Goal: Obtain resource: Download file/media

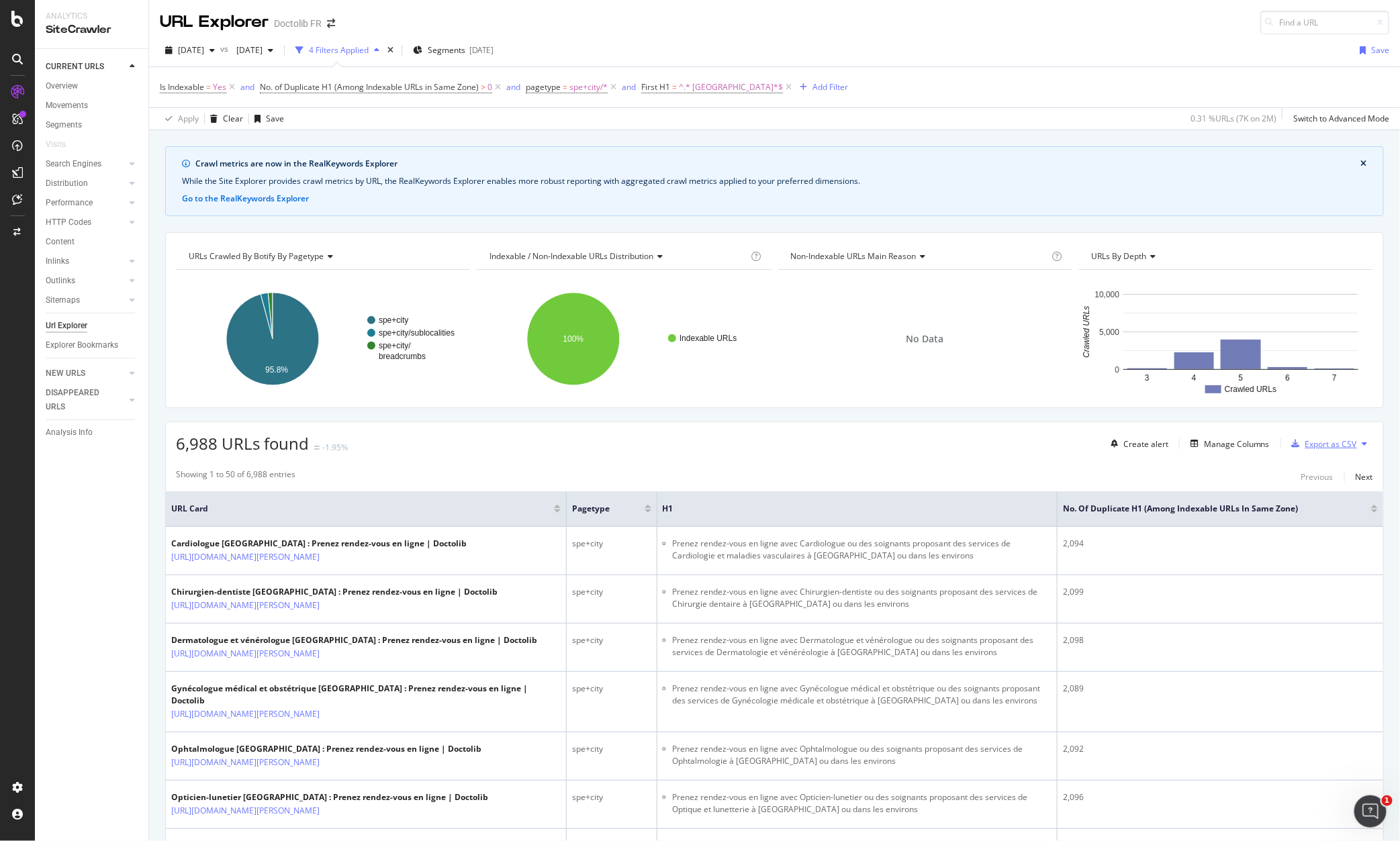
click at [1127, 451] on div "Export as CSV" at bounding box center [1321, 443] width 71 height 20
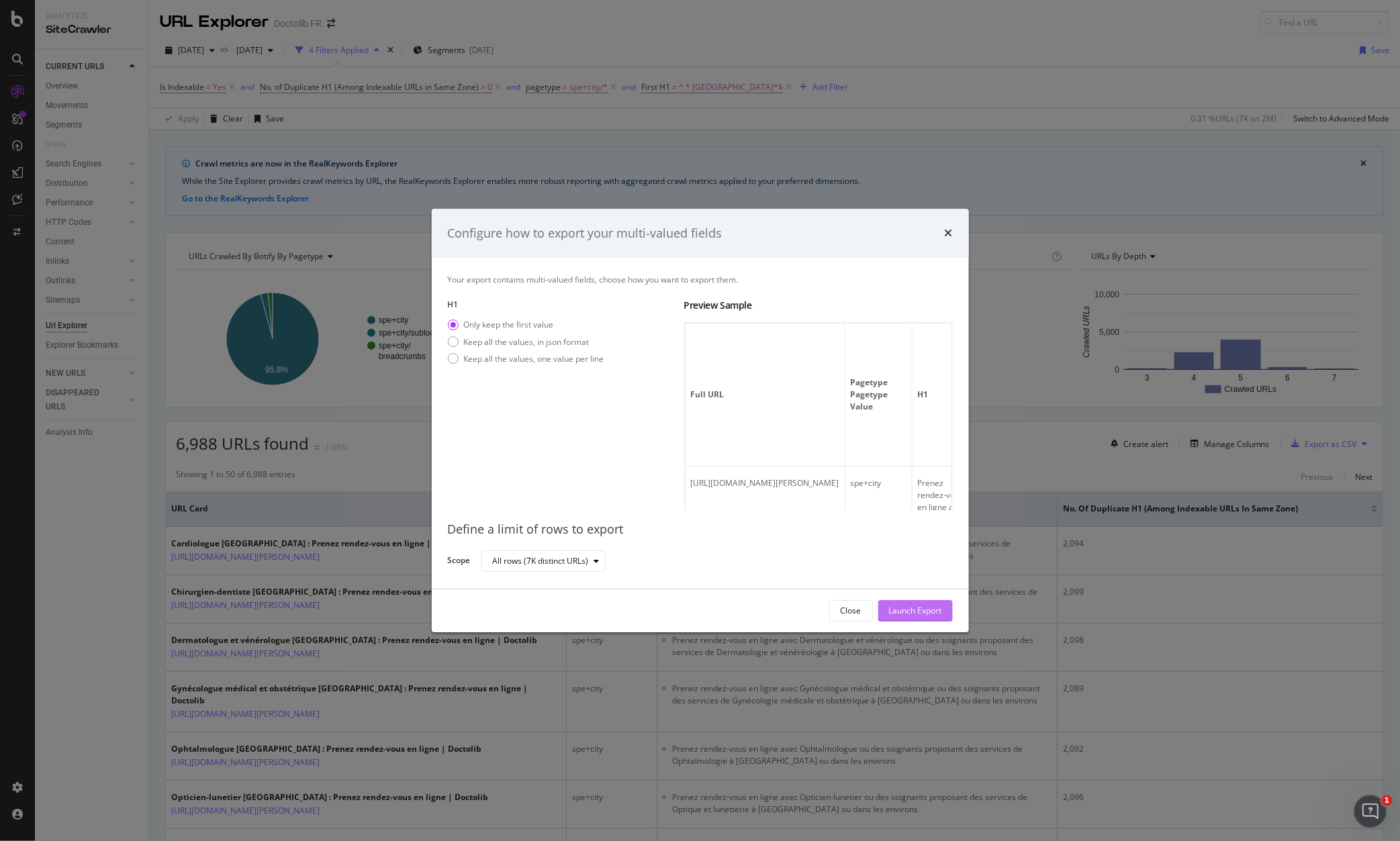
click at [908, 612] on div "Launch Export" at bounding box center [915, 611] width 53 height 12
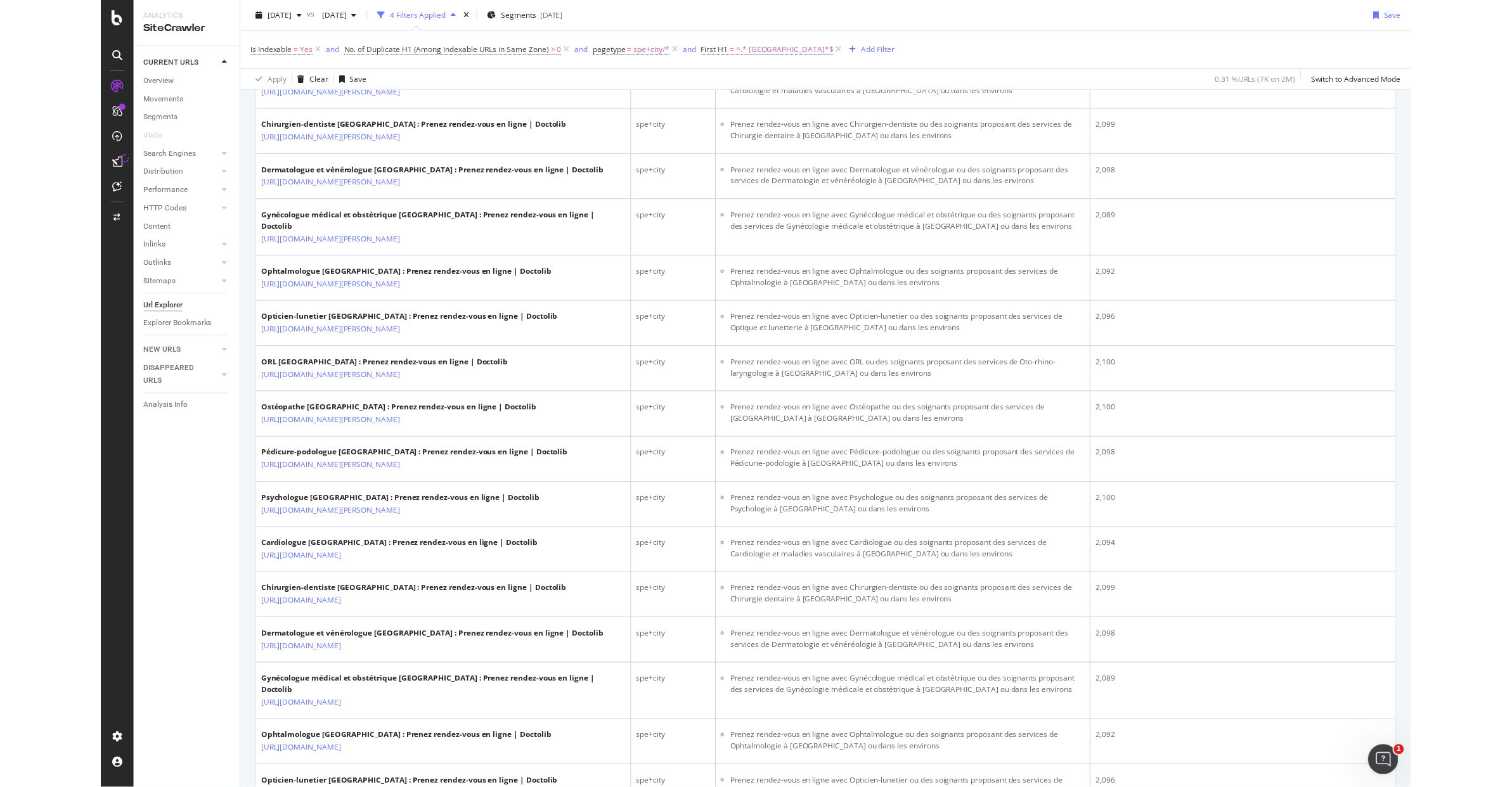
scroll to position [2182, 0]
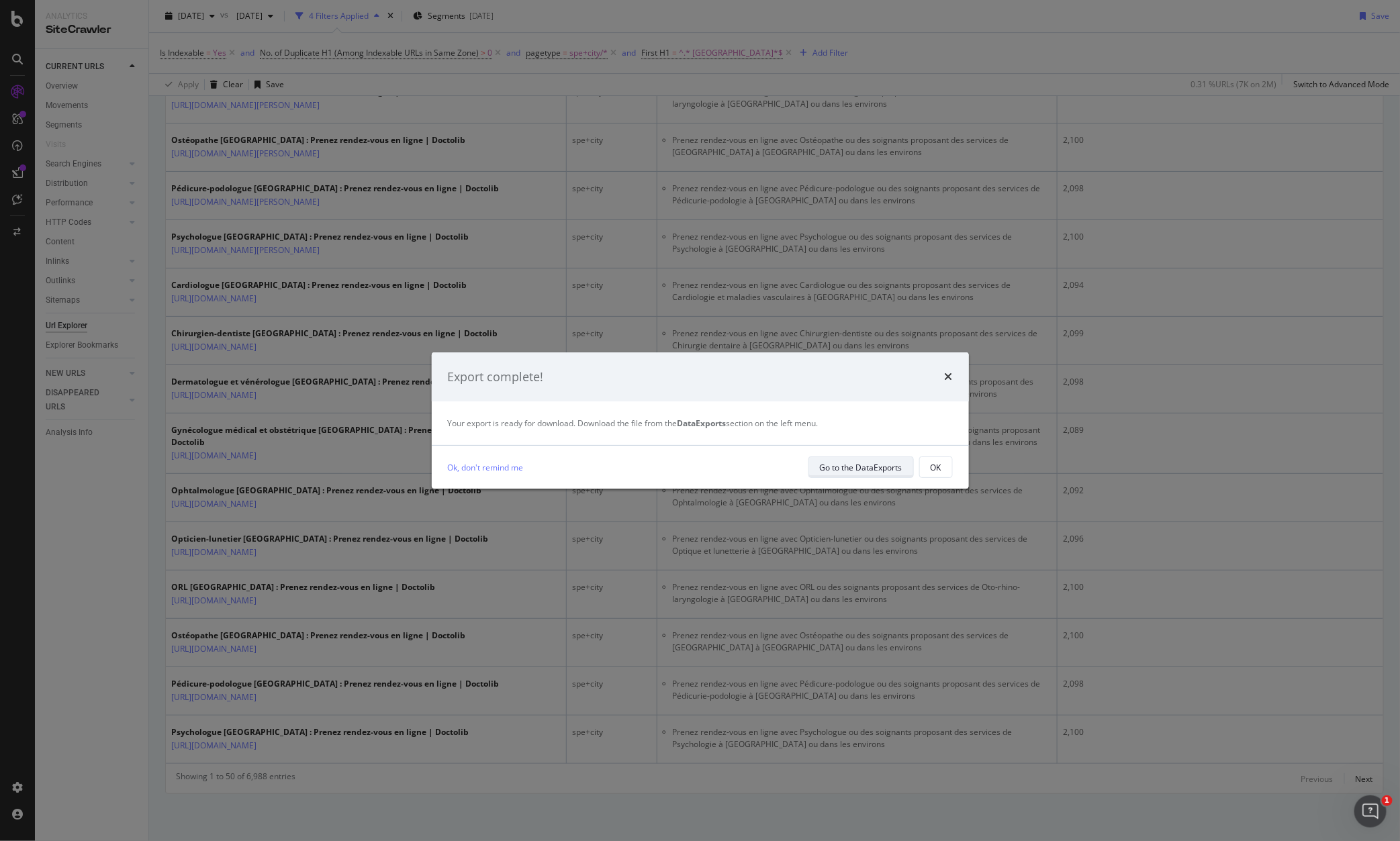
click at [886, 472] on div "Go to the DataExports" at bounding box center [861, 467] width 82 height 12
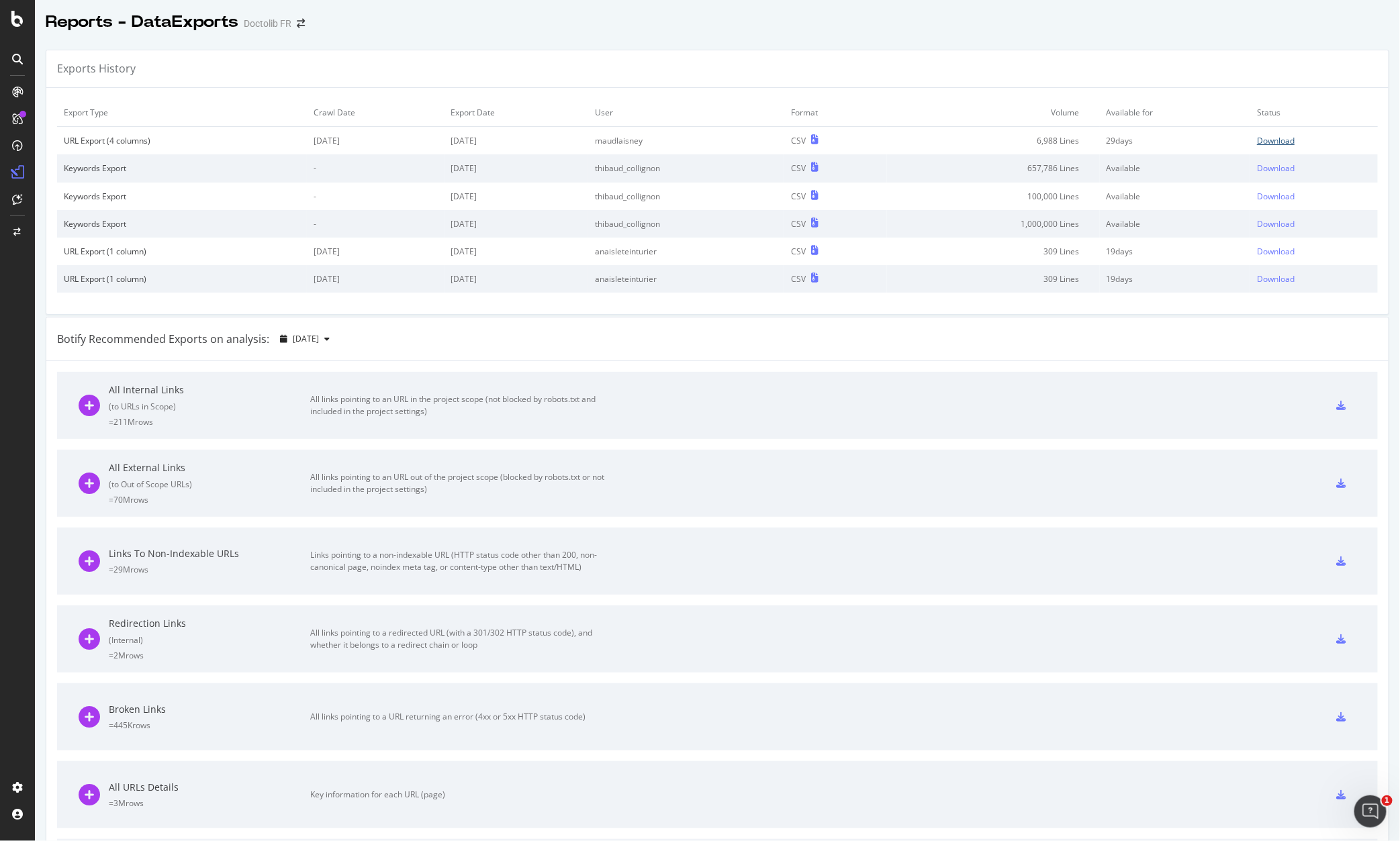
click at [1127, 136] on div "Download" at bounding box center [1275, 140] width 38 height 12
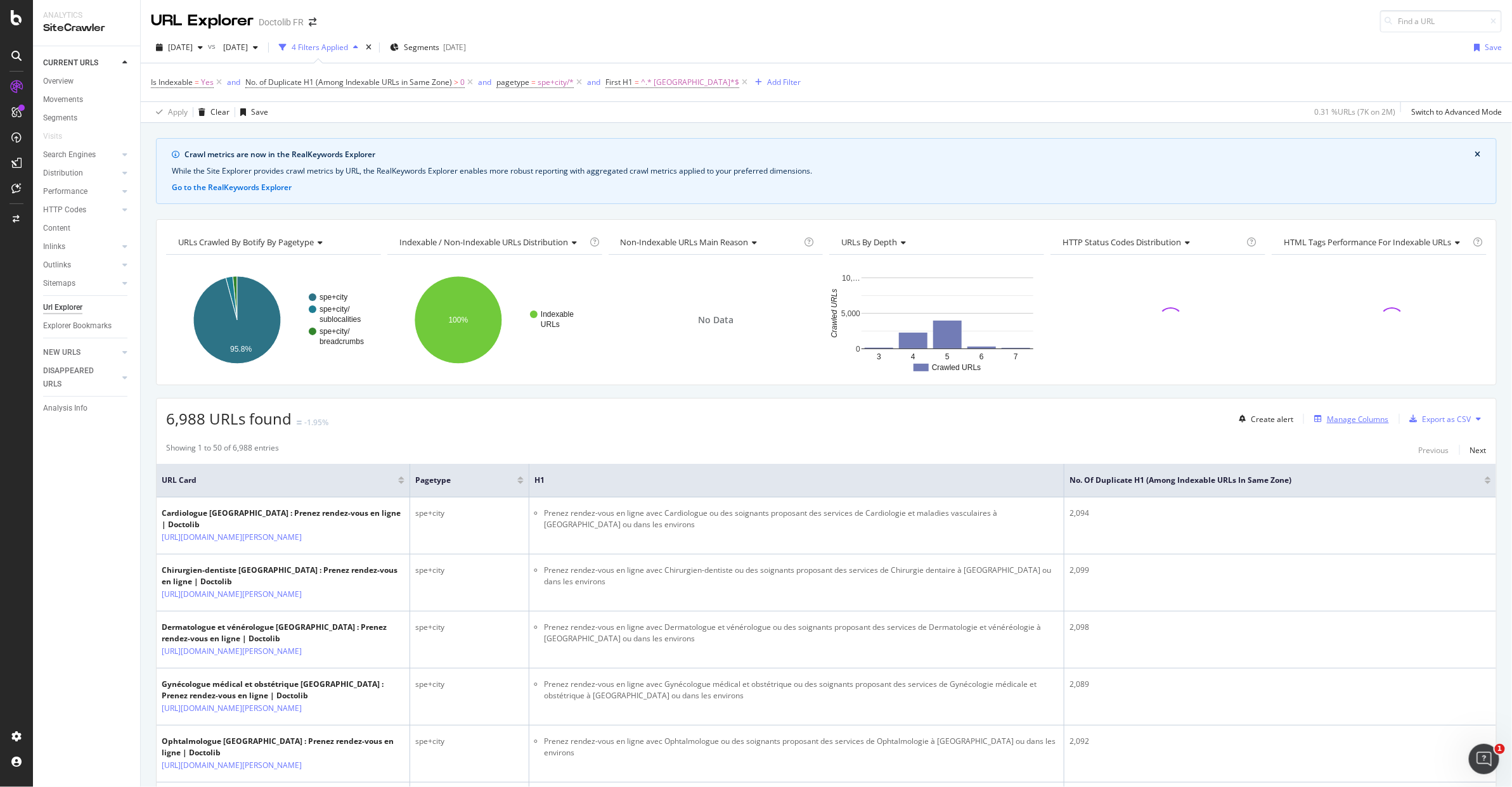
click at [1064, 416] on div "Manage Columns" at bounding box center [1358, 420] width 62 height 11
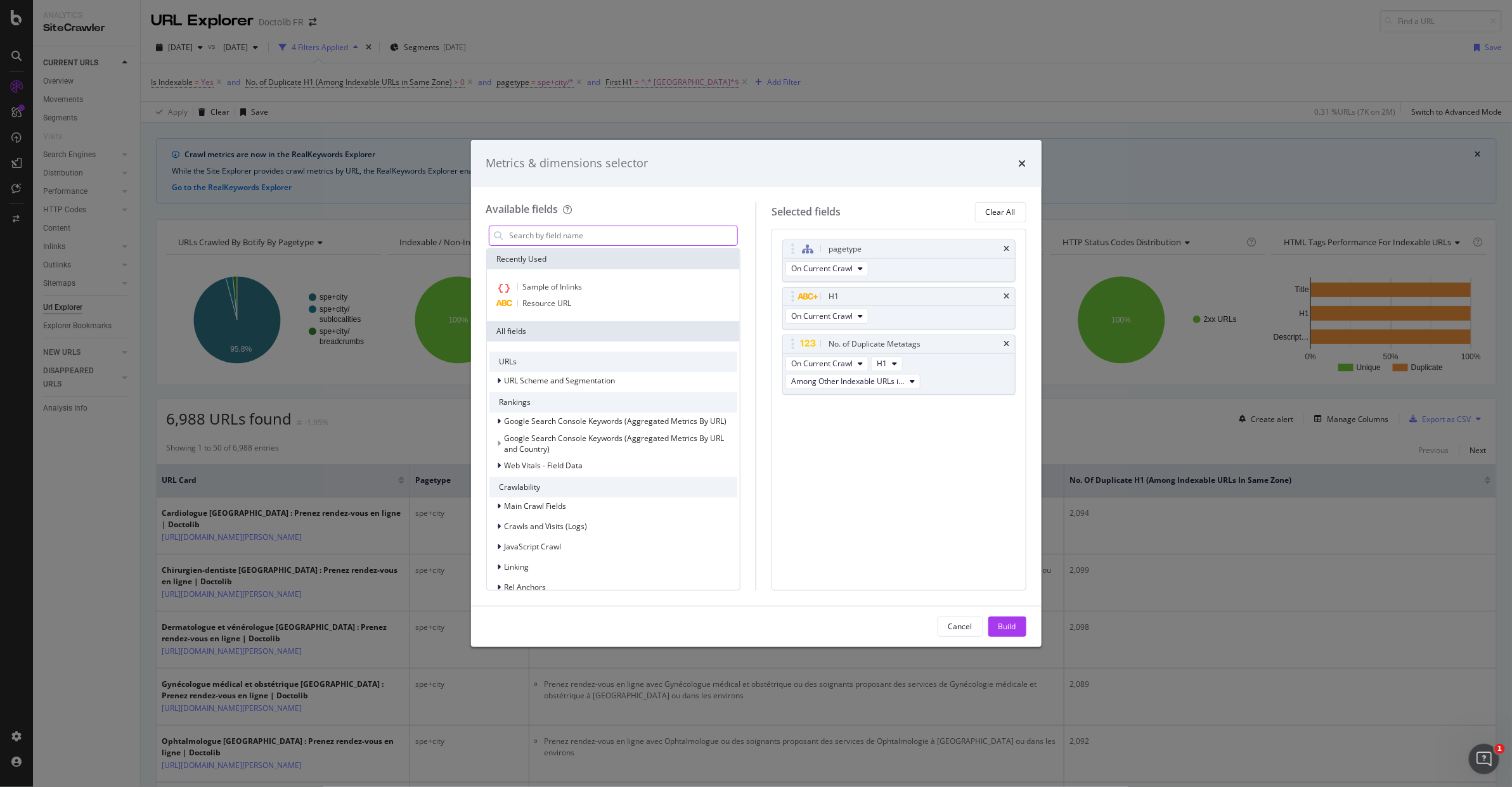
click at [612, 238] on input "modal" at bounding box center [623, 236] width 229 height 19
click at [288, 54] on div "Metrics & dimensions selector Available fields Recently Used Sample of Inlinks …" at bounding box center [756, 393] width 1512 height 787
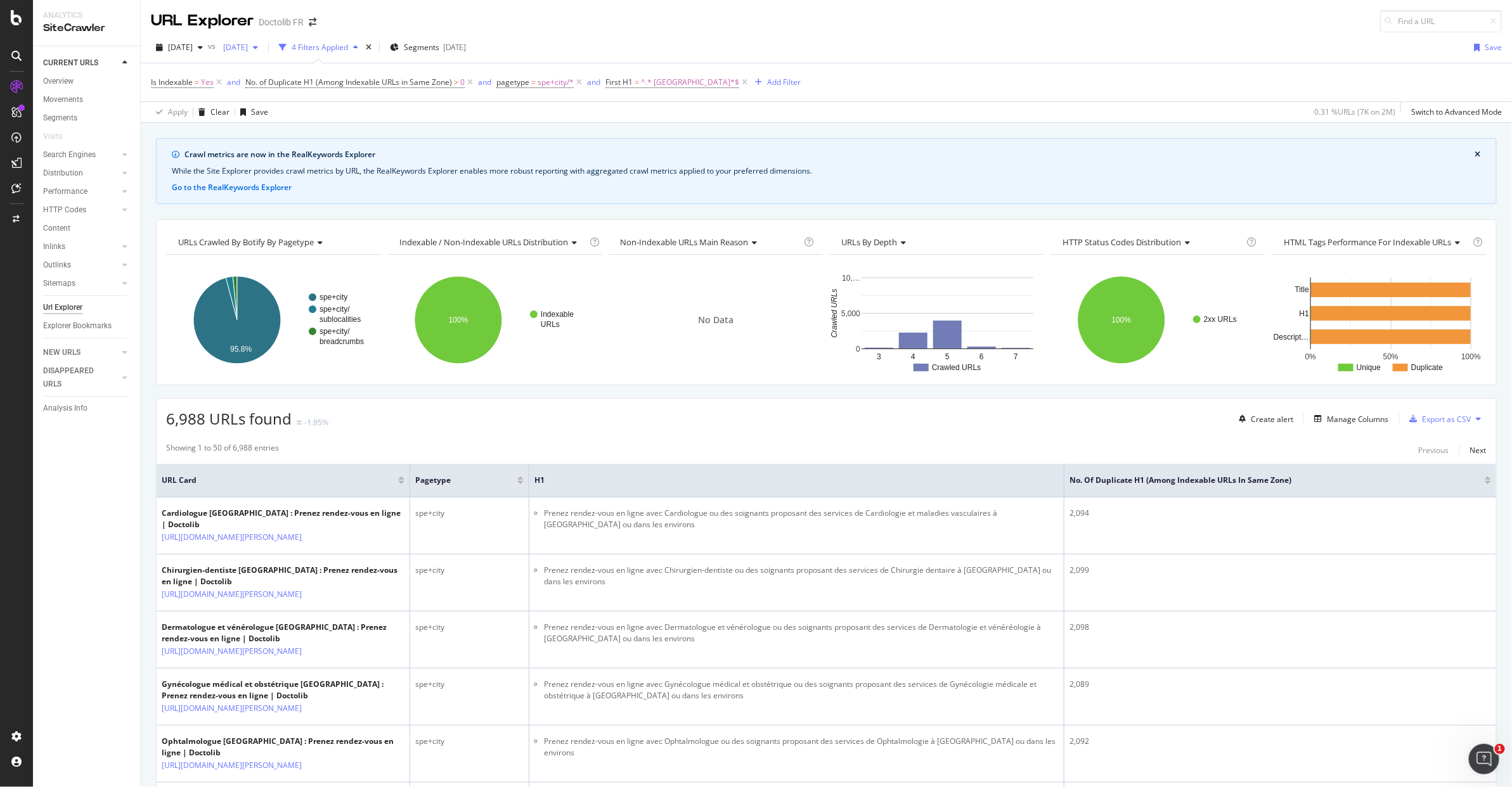
click at [263, 53] on div "[DATE]" at bounding box center [240, 48] width 45 height 19
click at [520, 8] on div "URL Explorer Doctolib FR" at bounding box center [826, 16] width 1371 height 32
click at [1064, 420] on div "Manage Columns" at bounding box center [1358, 420] width 62 height 11
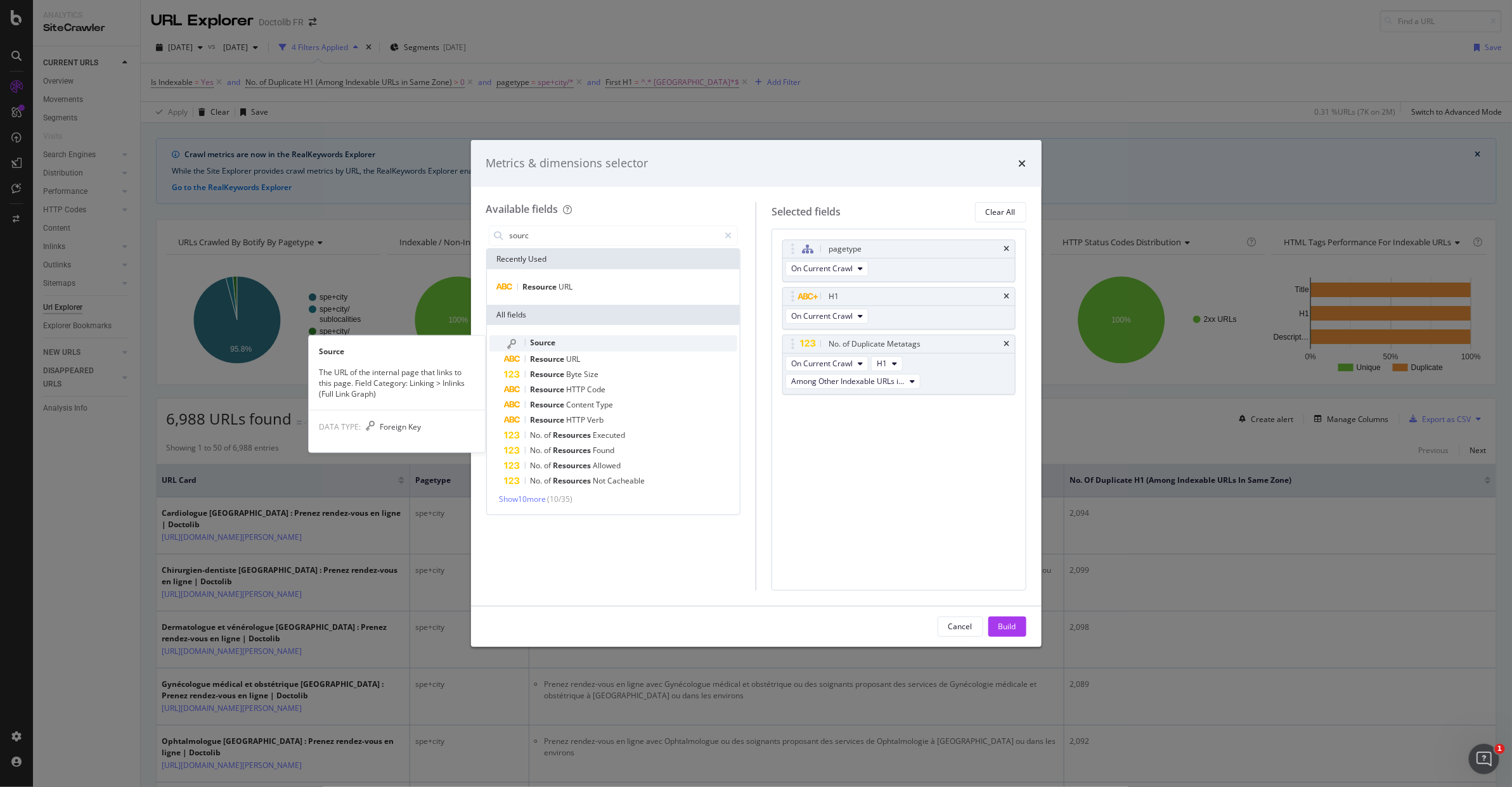
type input "sourc"
click at [548, 345] on span "Source" at bounding box center [543, 343] width 26 height 11
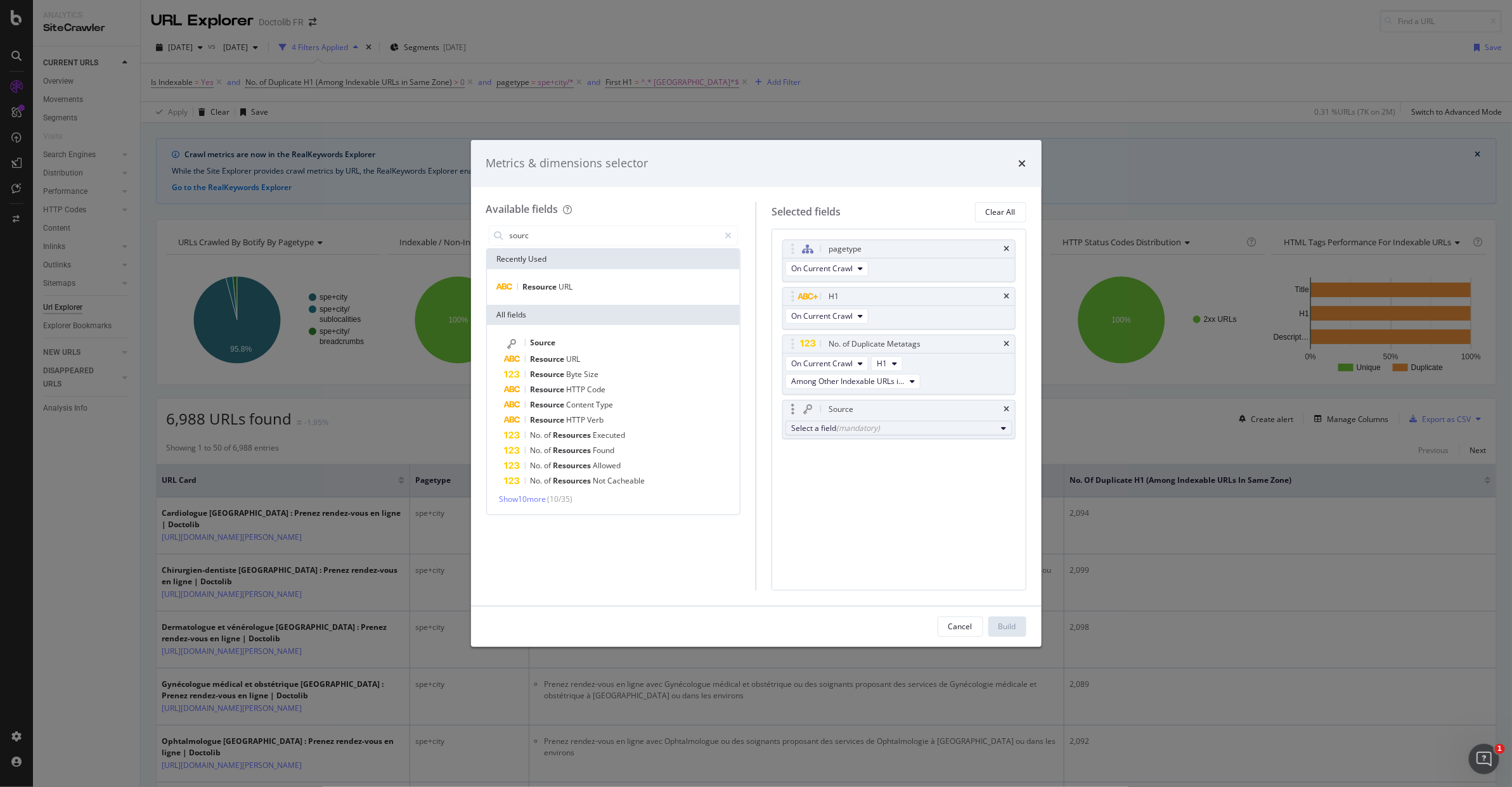
click at [831, 431] on div "Select a field (mandatory)" at bounding box center [893, 428] width 206 height 11
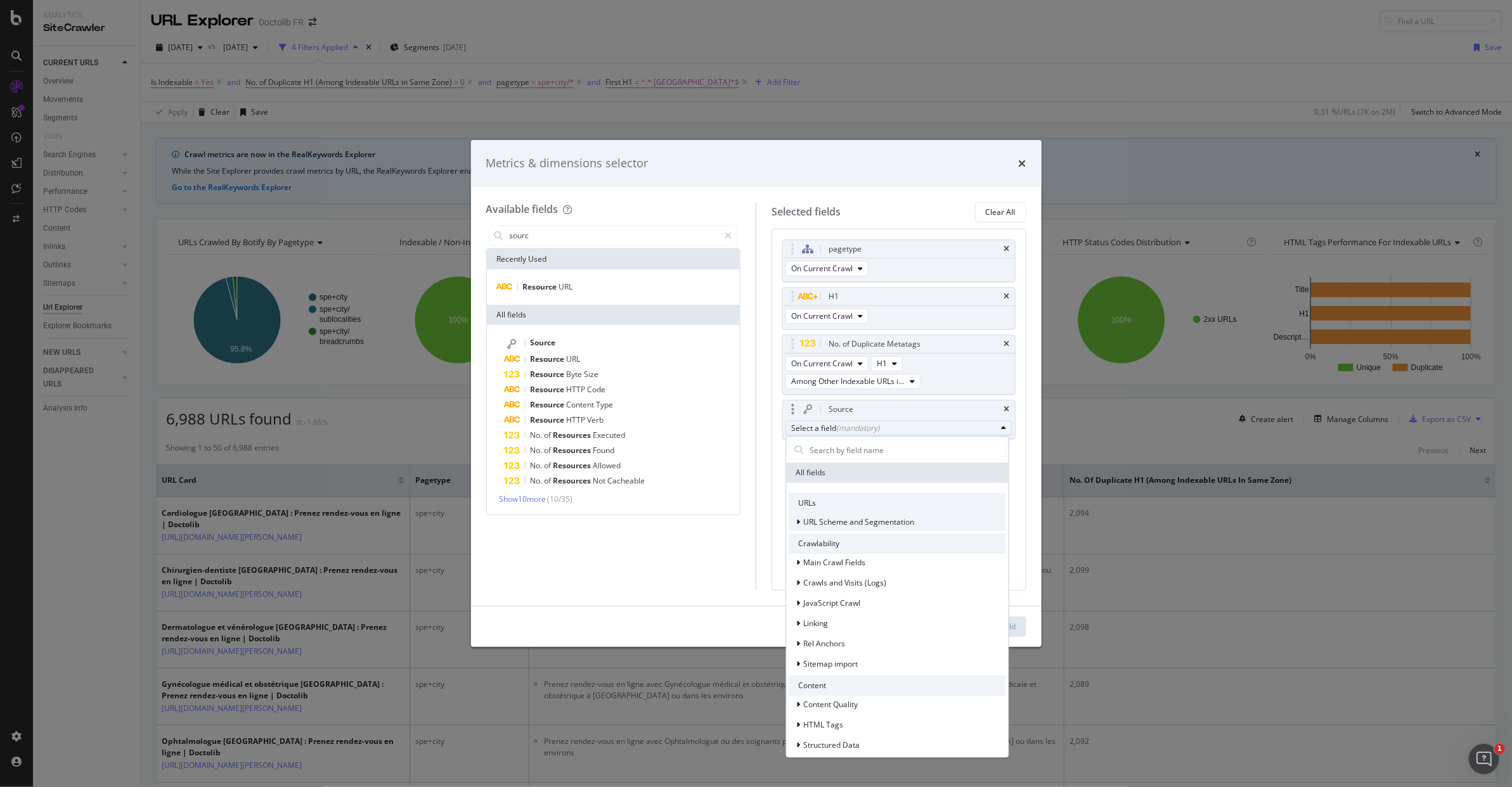
click at [800, 522] on icon "modal" at bounding box center [798, 522] width 4 height 7
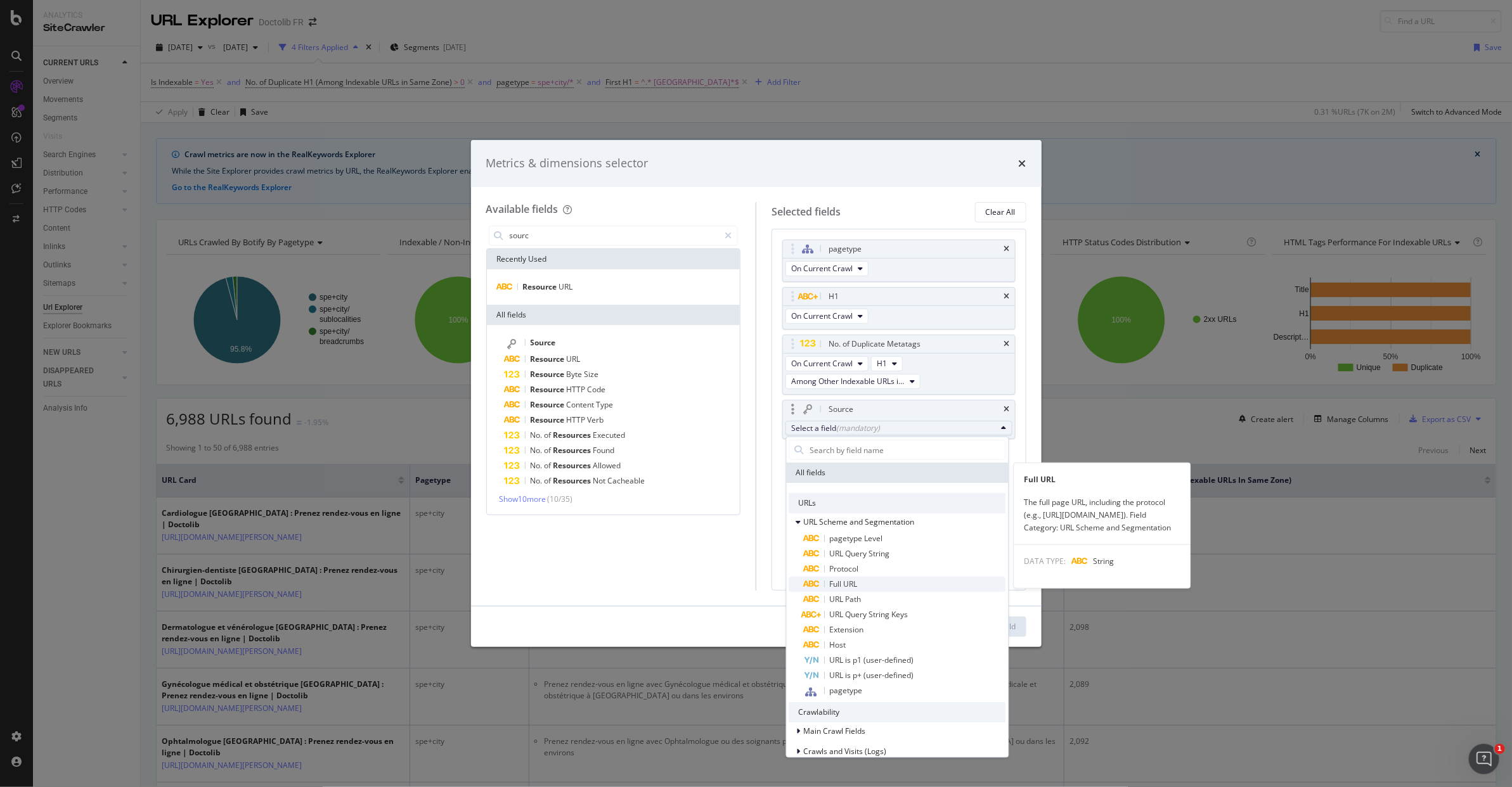
click at [844, 579] on span "Full URL" at bounding box center [844, 584] width 28 height 11
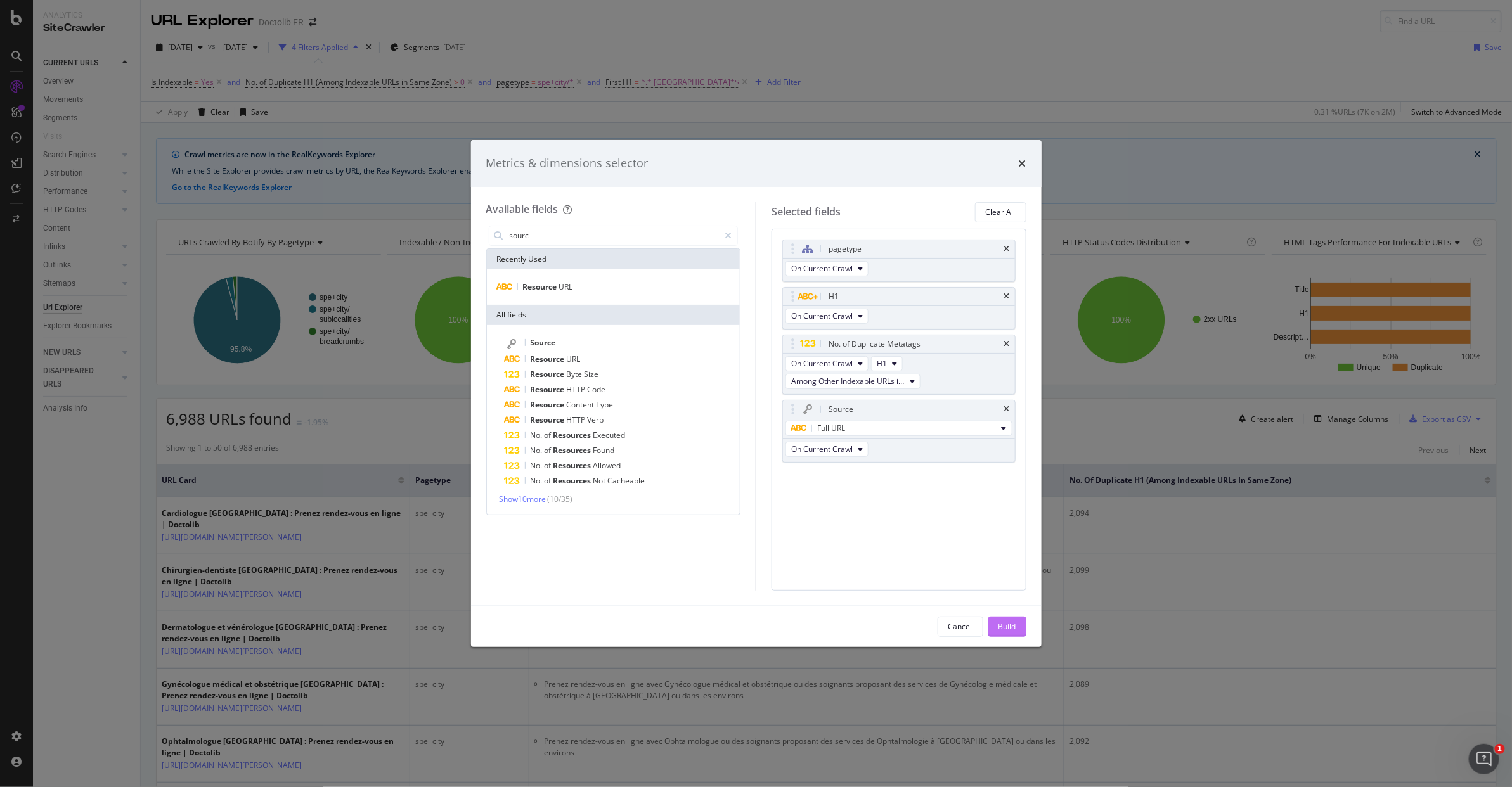
click at [995, 579] on button "Build" at bounding box center [1007, 627] width 38 height 20
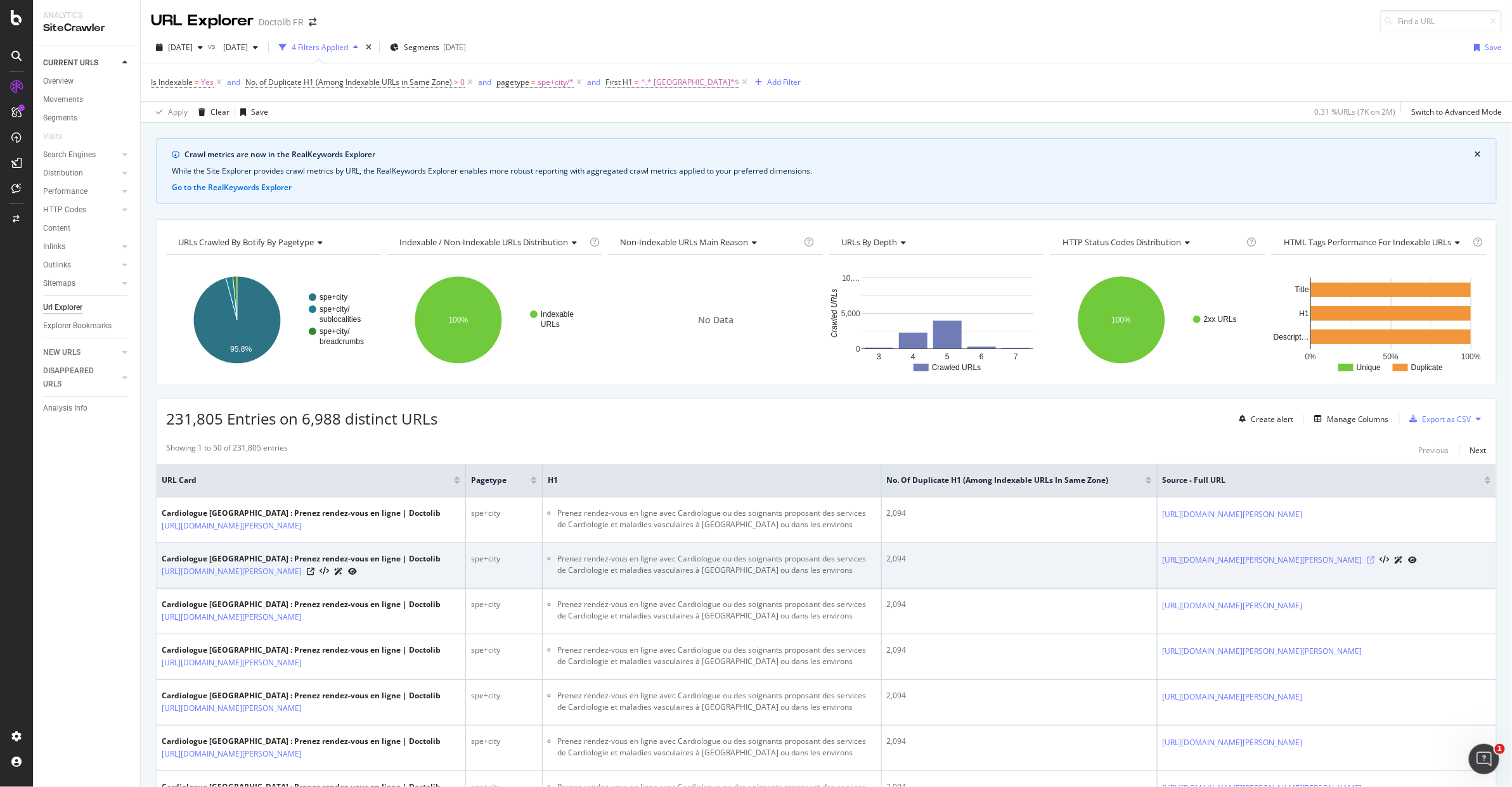
click at [1064, 564] on icon at bounding box center [1370, 560] width 7 height 7
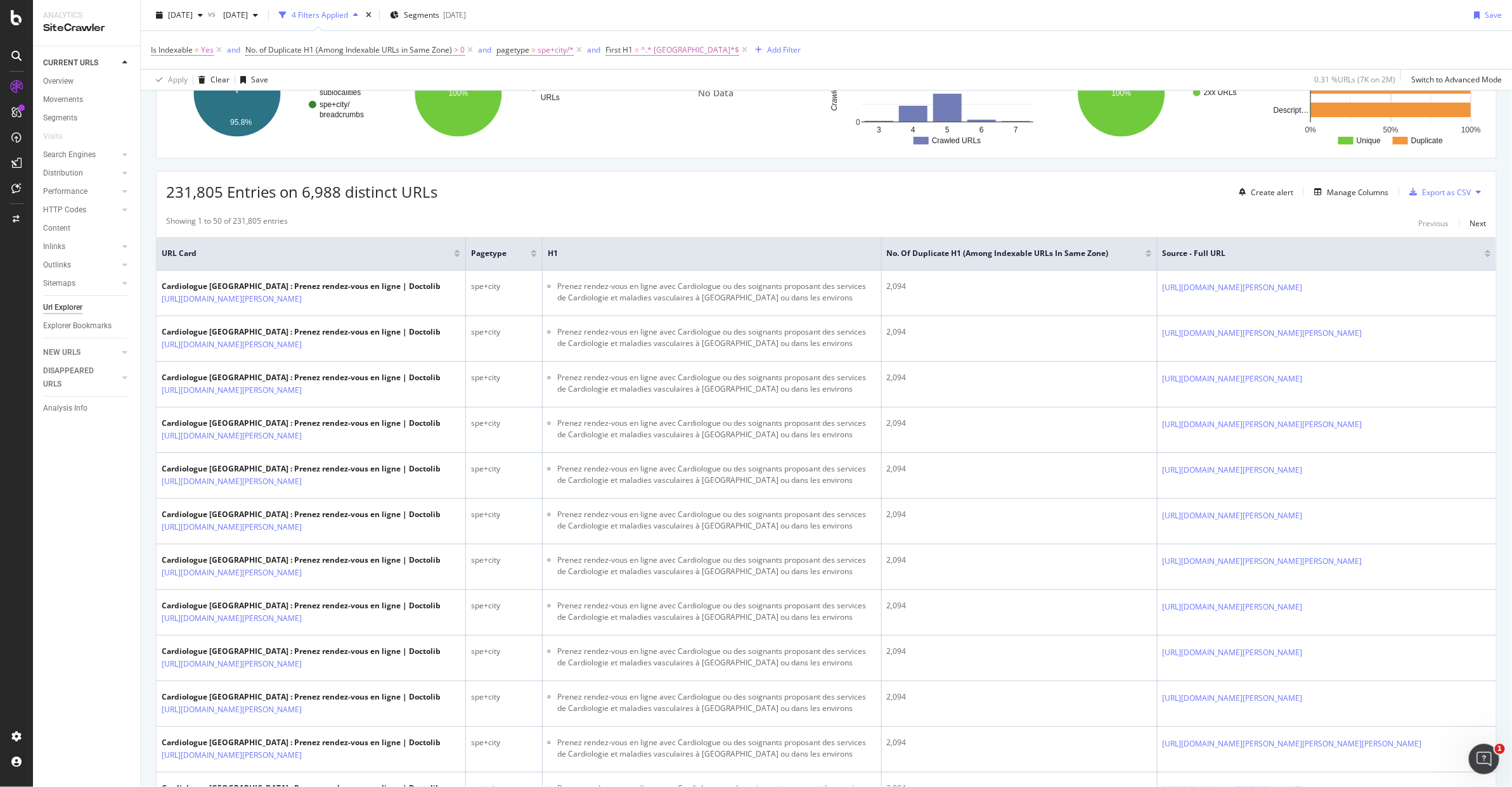
scroll to position [239, 0]
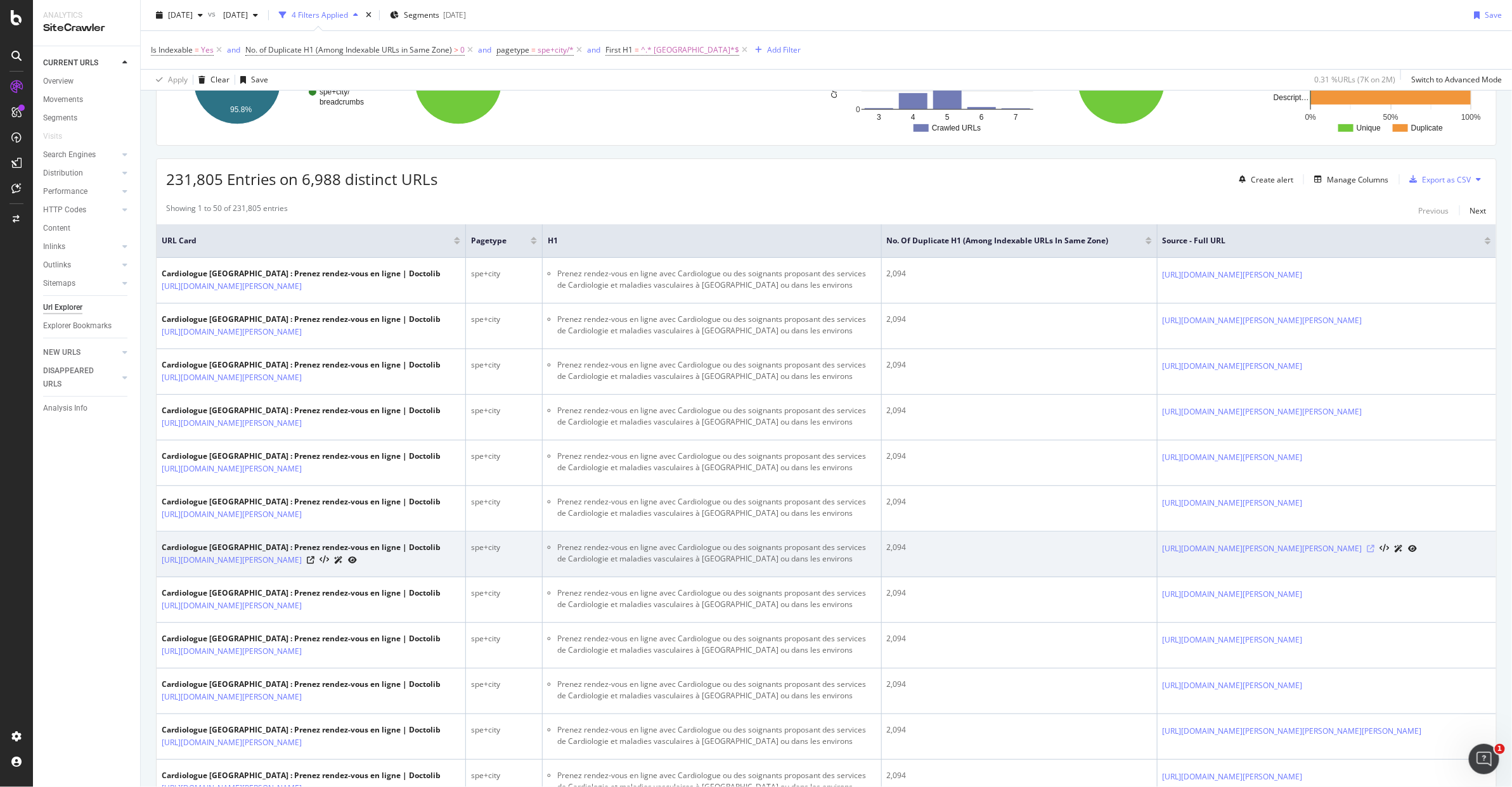
click at [1064, 551] on icon at bounding box center [1370, 548] width 7 height 7
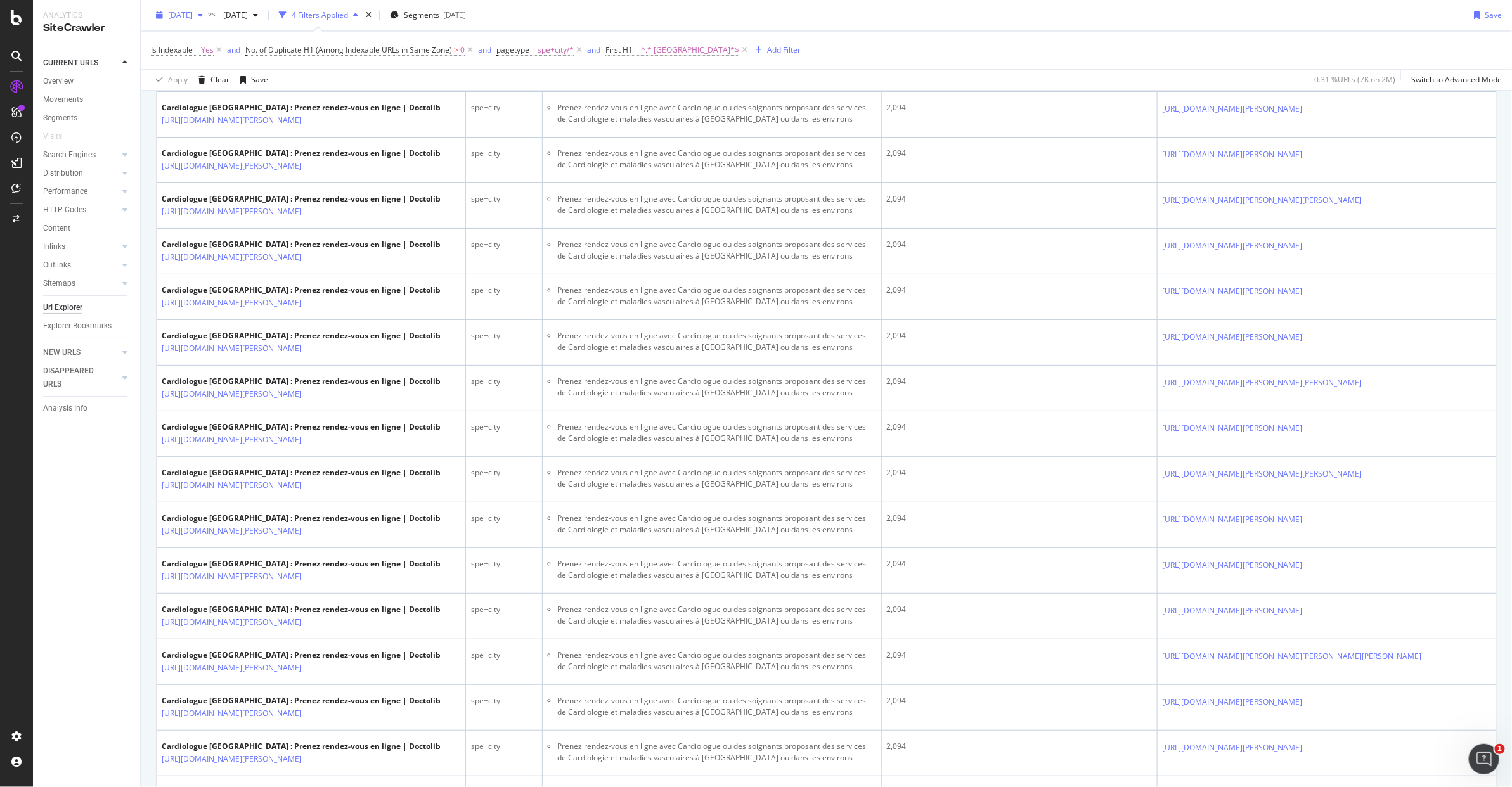
scroll to position [1452, 0]
